Goal: Register for event/course

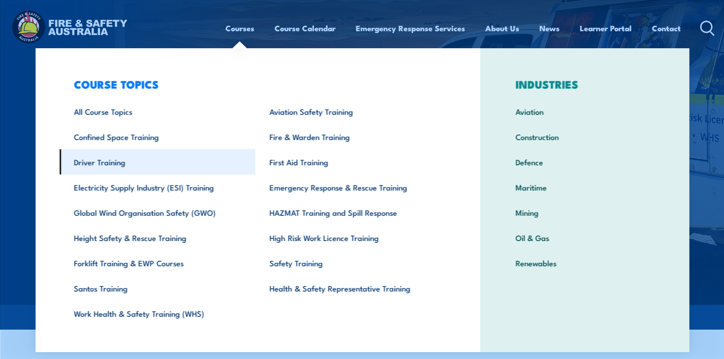
drag, startPoint x: 89, startPoint y: 156, endPoint x: 96, endPoint y: 155, distance: 7.5
click at [89, 156] on link "Driver Training" at bounding box center [157, 161] width 196 height 25
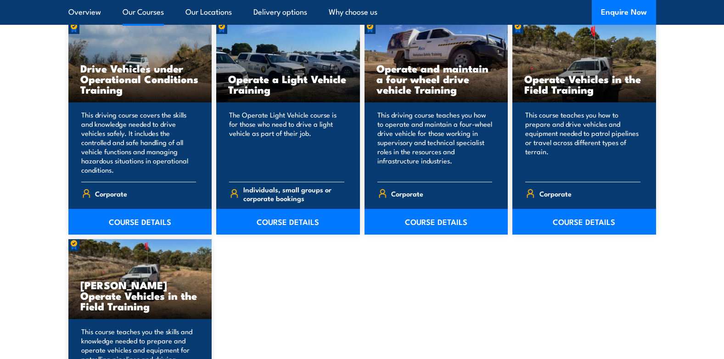
scroll to position [826, 0]
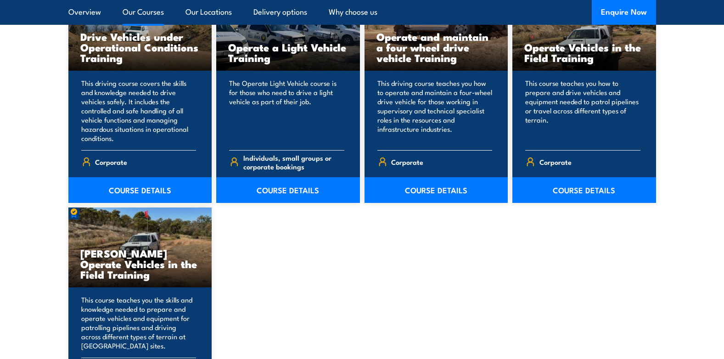
click at [440, 88] on p "This driving course teaches you how to operate and maintain a four-wheel drive …" at bounding box center [434, 110] width 115 height 64
click at [445, 45] on h3 "Operate and maintain a four wheel drive vehicle Training" at bounding box center [436, 47] width 120 height 32
click at [427, 190] on link "COURSE DETAILS" at bounding box center [436, 190] width 144 height 26
